Goal: Task Accomplishment & Management: Manage account settings

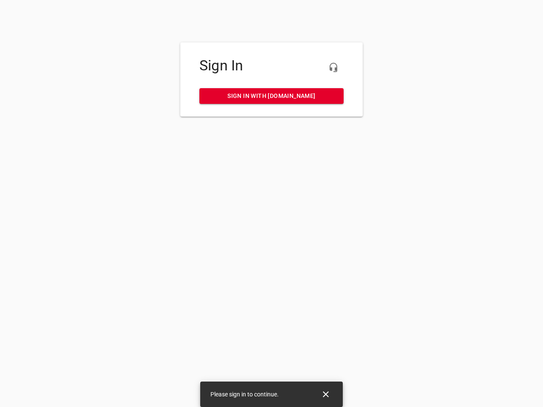
click at [333, 67] on icon "button" at bounding box center [333, 67] width 10 height 10
click at [326, 395] on icon "Close" at bounding box center [326, 395] width 6 height 6
